Goal: Task Accomplishment & Management: Manage account settings

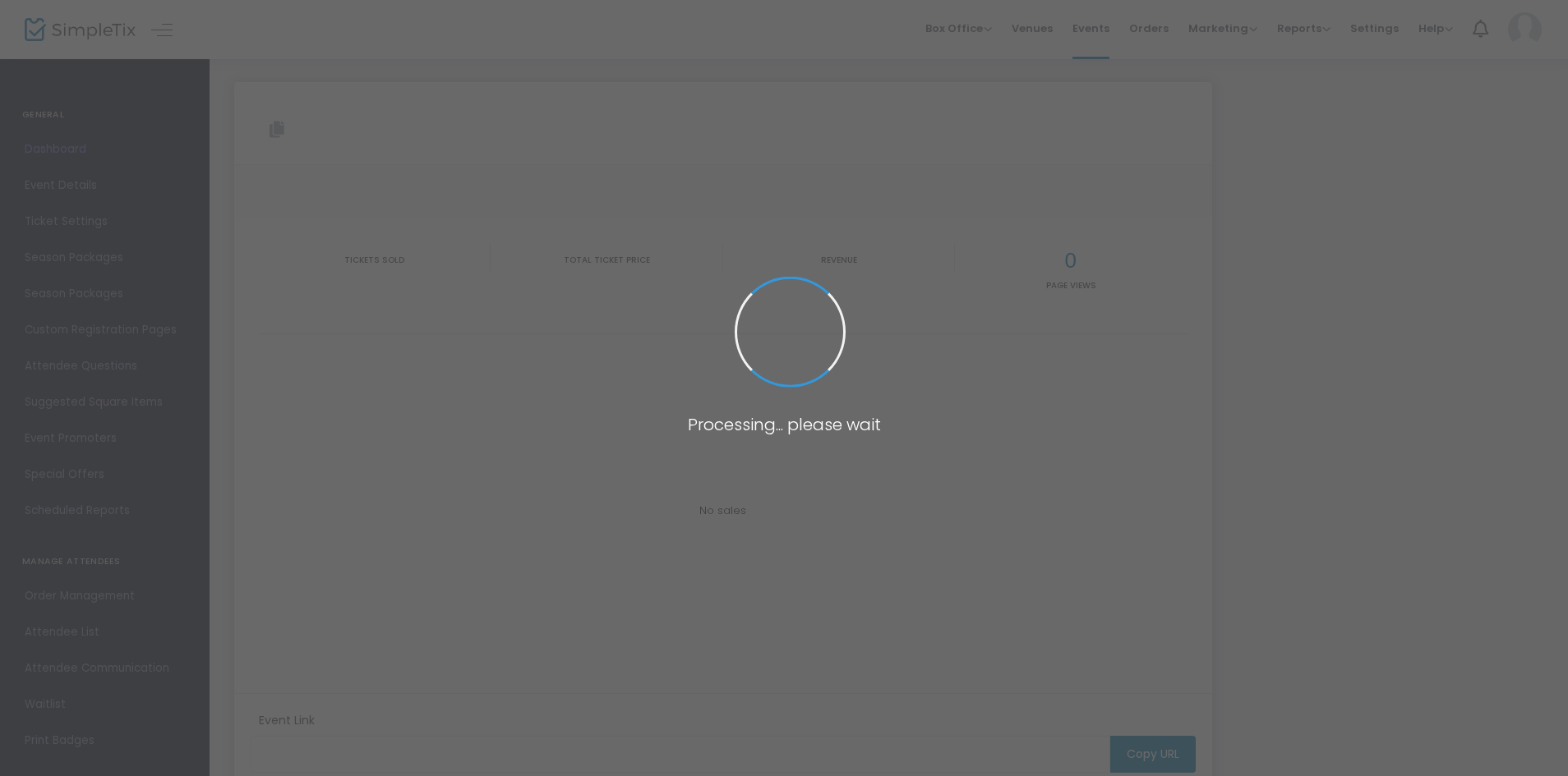
type input "[URL][DOMAIN_NAME]"
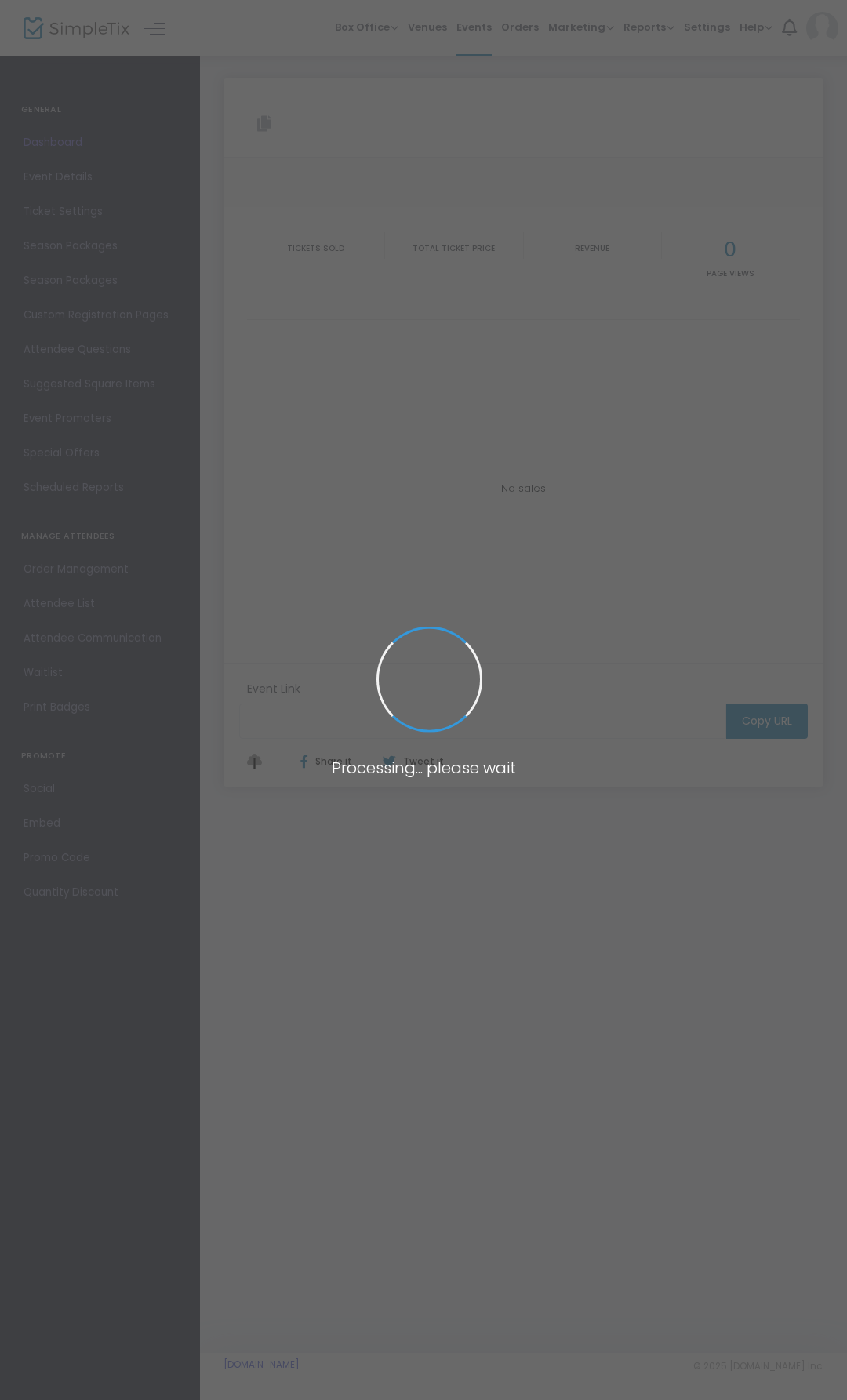
type input "[URL][DOMAIN_NAME]"
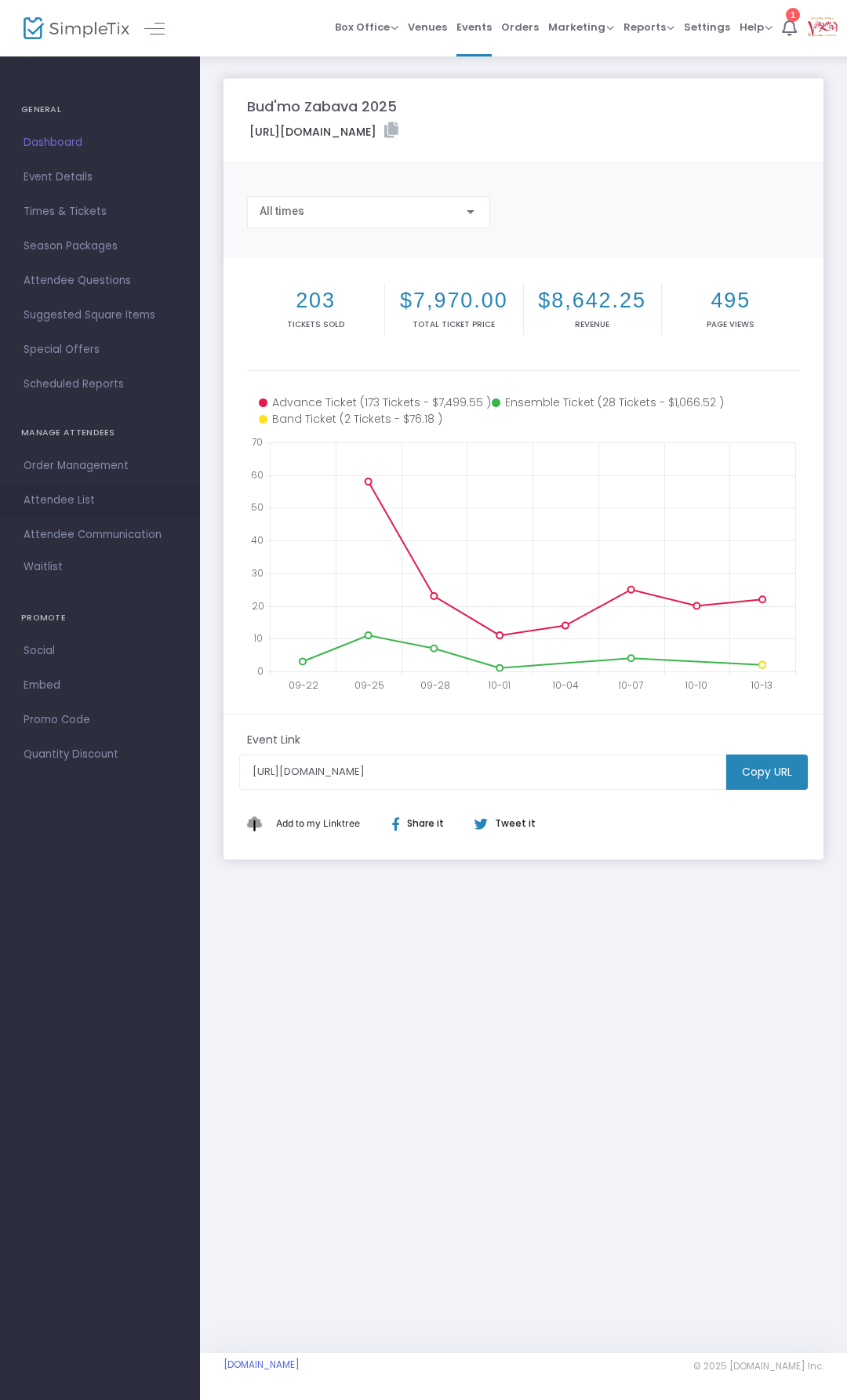
click at [88, 490] on span "Attendee List" at bounding box center [100, 500] width 153 height 20
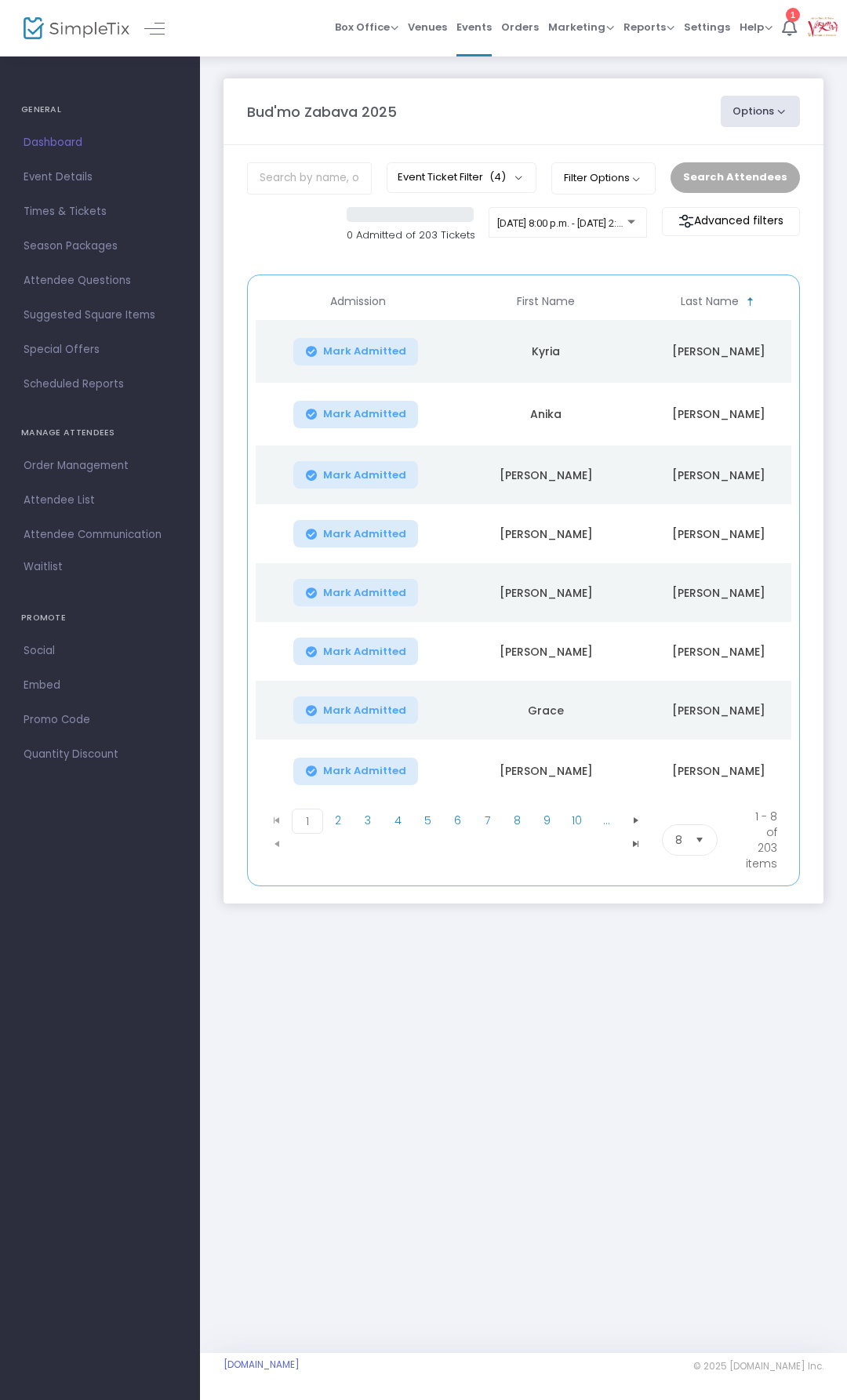
click at [694, 830] on span "Select" at bounding box center [700, 840] width 26 height 26
click at [687, 959] on span "100" at bounding box center [683, 959] width 17 height 15
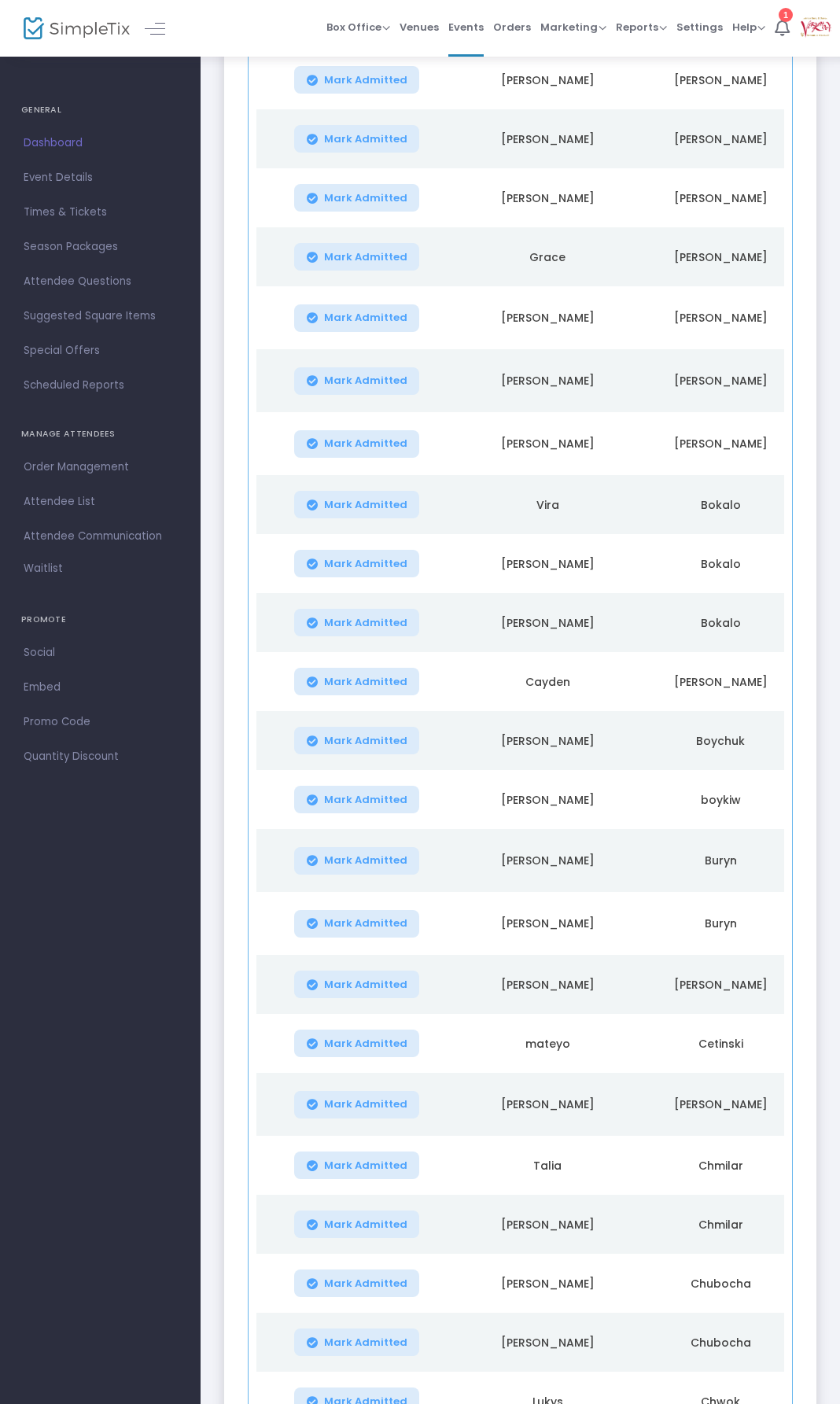
scroll to position [472, 0]
